Goal: Navigation & Orientation: Find specific page/section

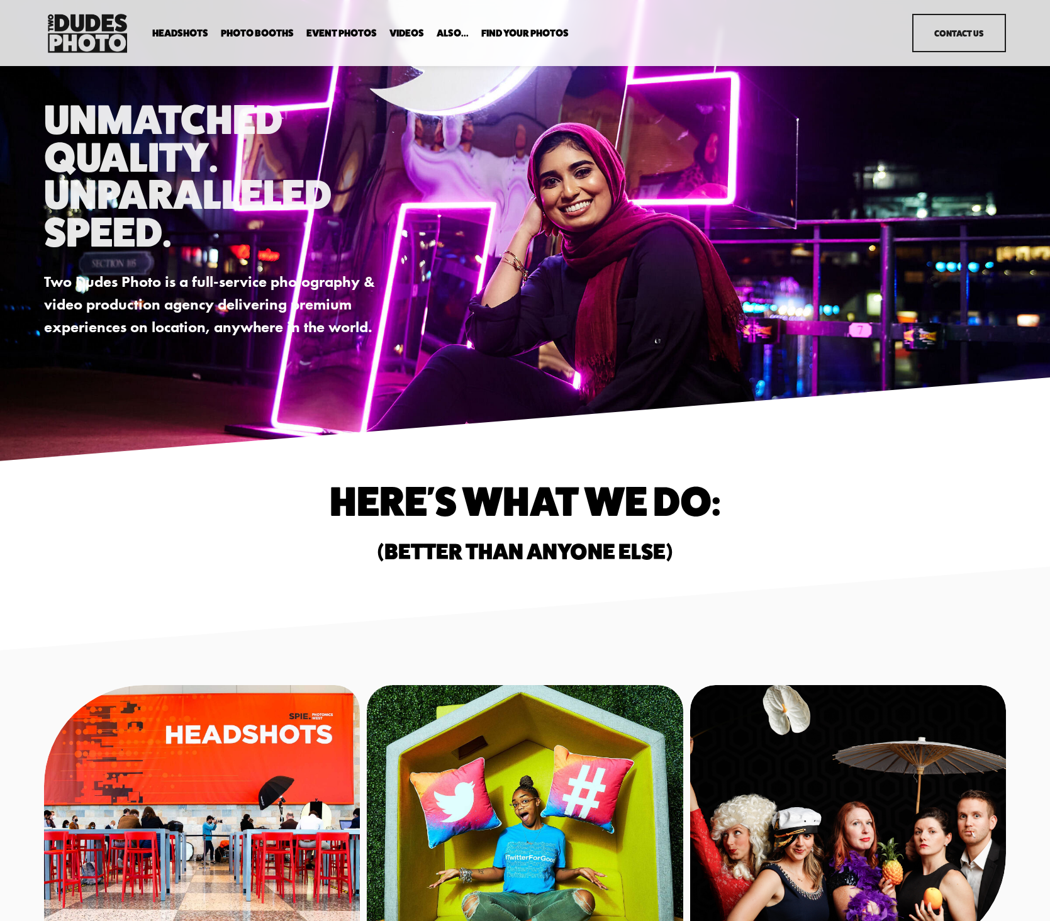
click at [396, 33] on link "Videos" at bounding box center [406, 34] width 35 height 12
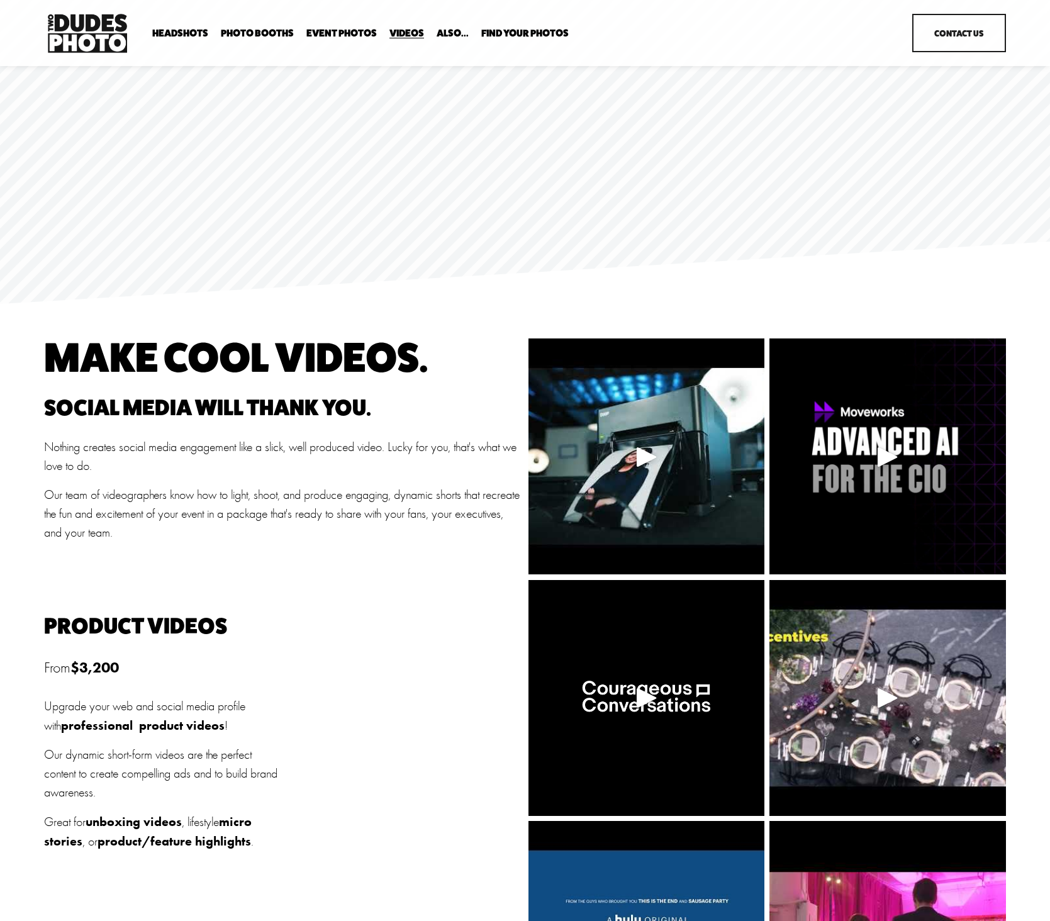
click at [337, 31] on link "Event Photos" at bounding box center [341, 34] width 70 height 12
